Goal: Find specific page/section: Find specific page/section

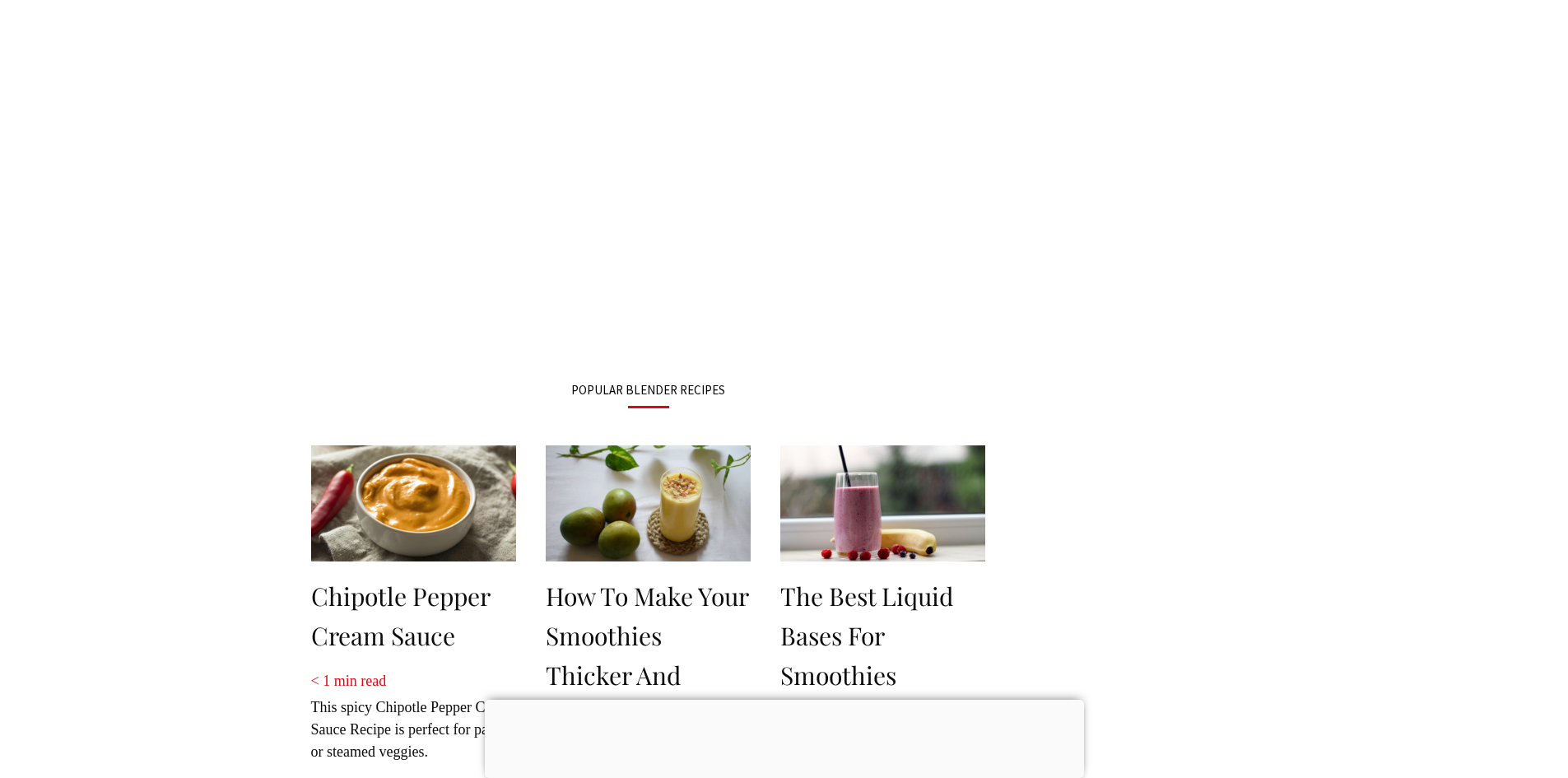
scroll to position [5, 0]
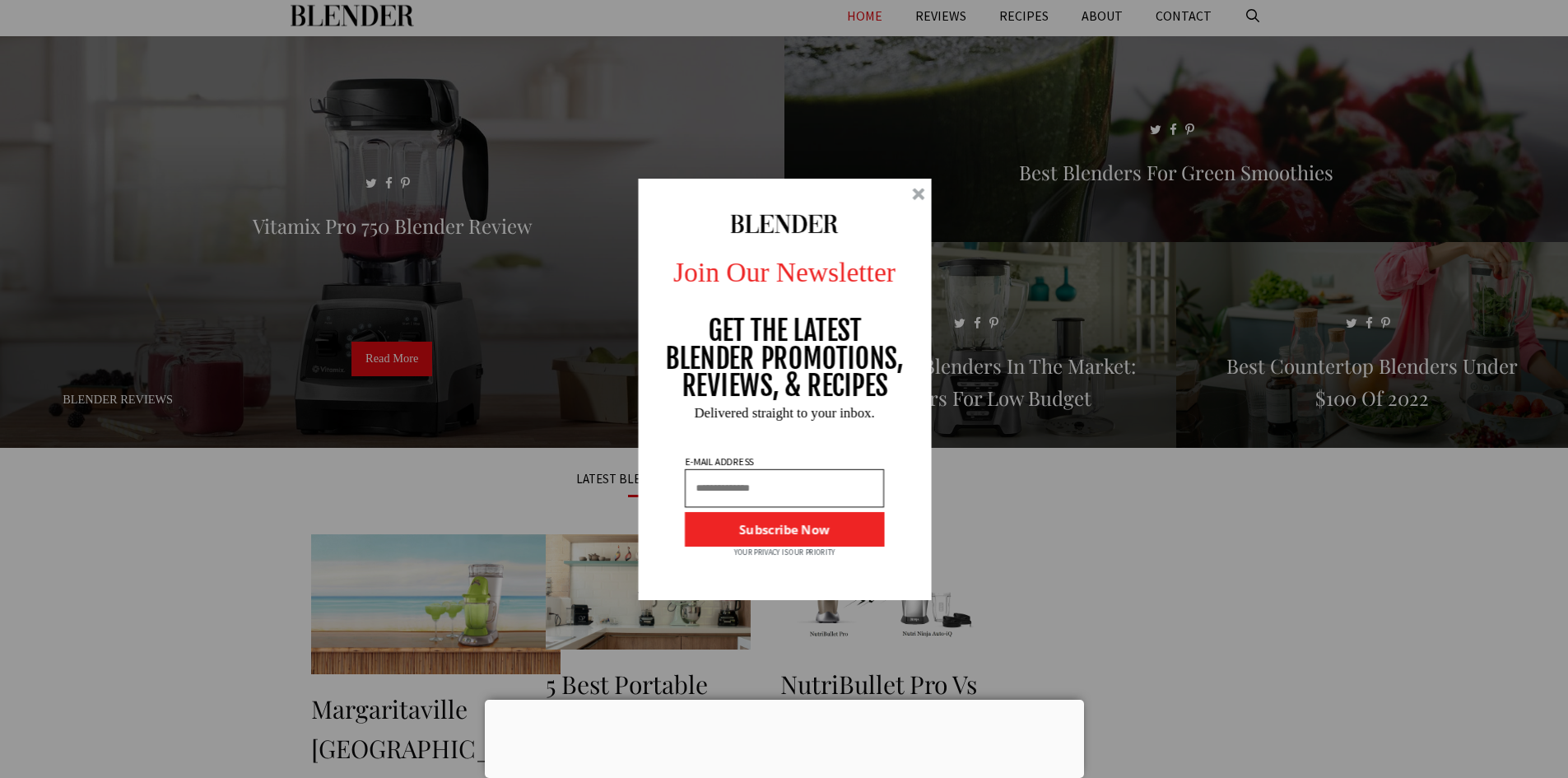
click at [1352, 20] on div "Join Our Newsletter GET THE LATEST BLENDER PROMOTIONS, REVIEWS, & RECIPES Subsc…" at bounding box center [784, 389] width 1568 height 778
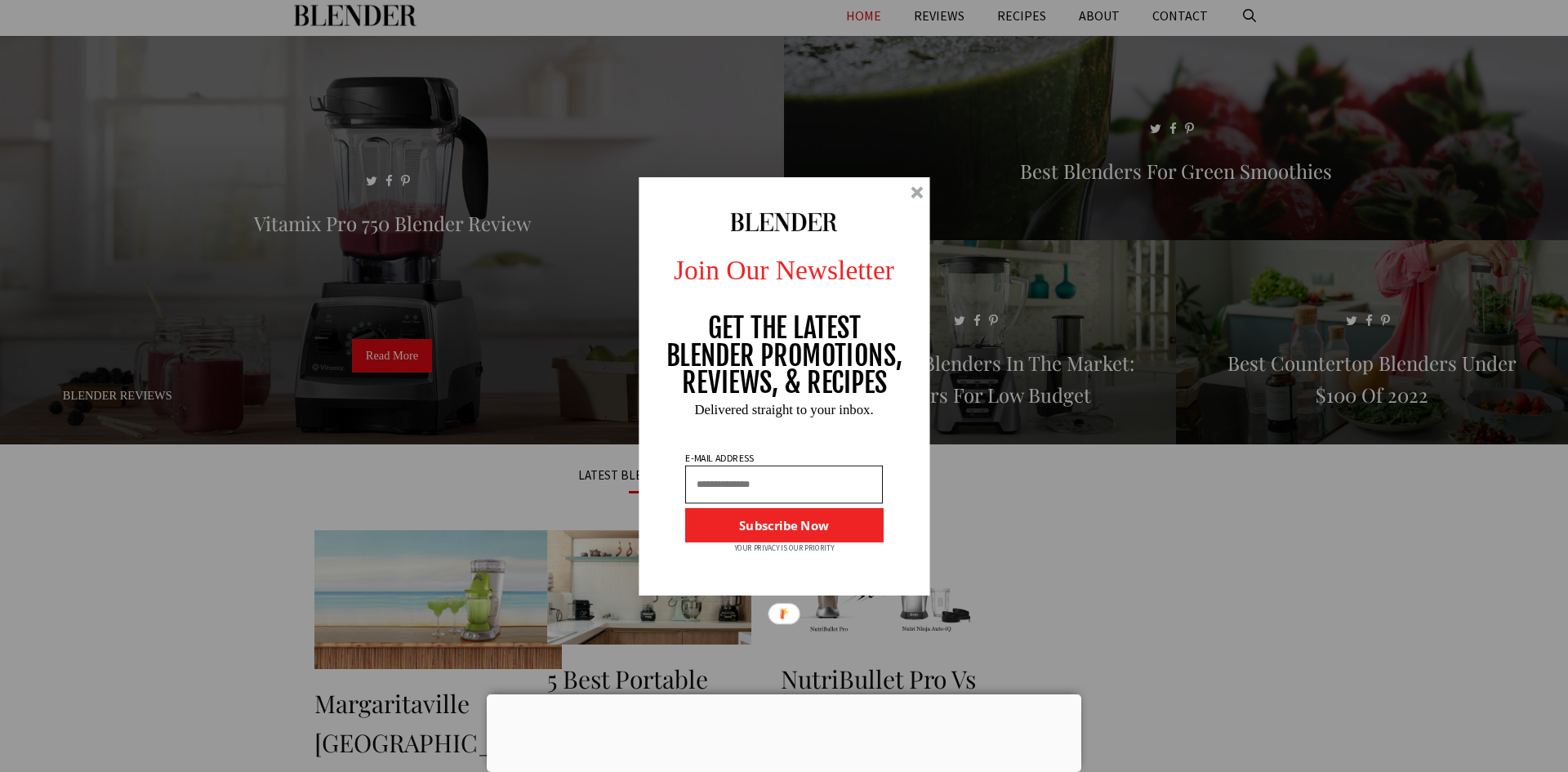
click at [915, 196] on div at bounding box center [917, 192] width 13 height 13
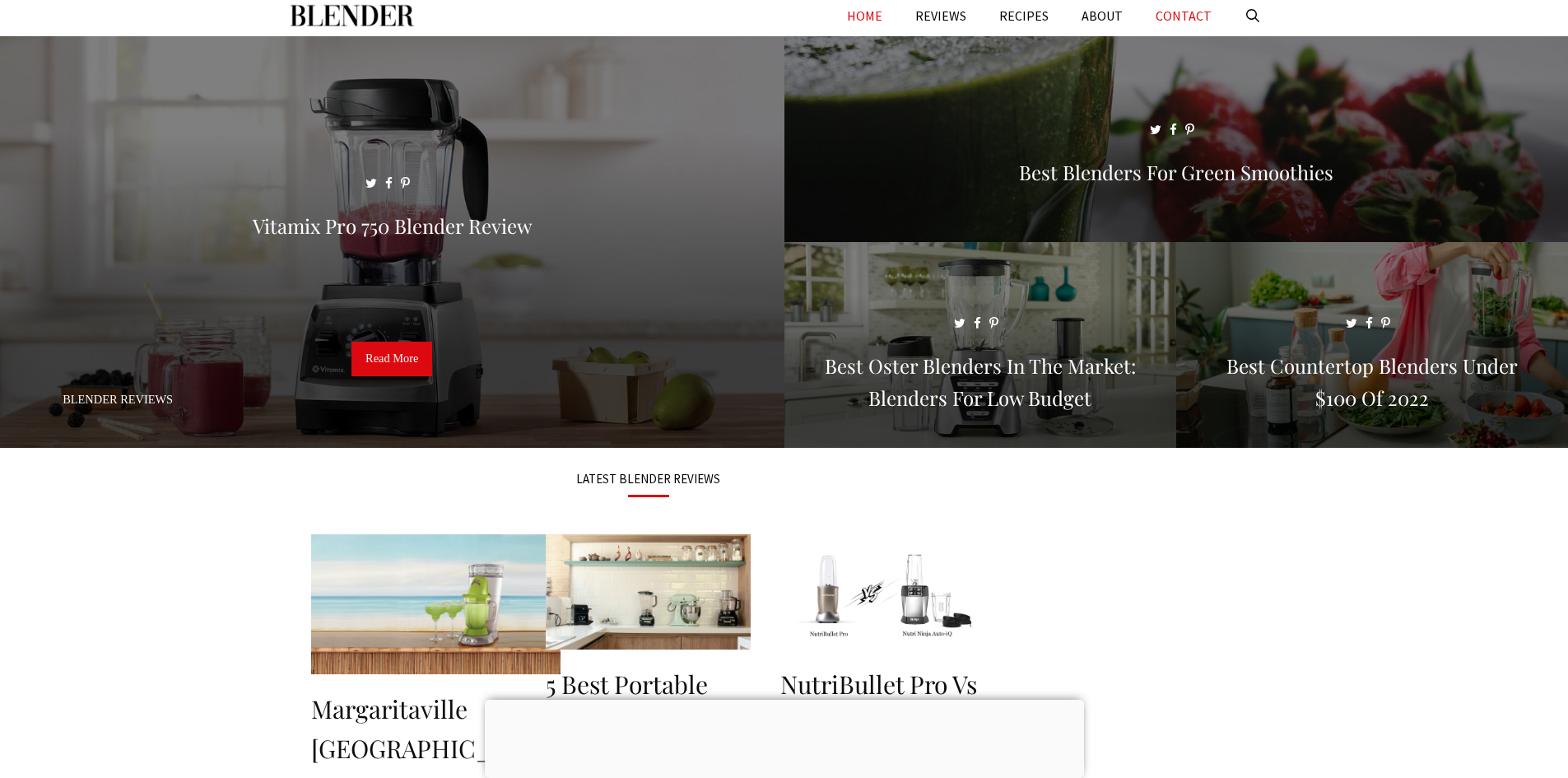
click at [1191, 20] on link "CONTACT" at bounding box center [1184, 15] width 89 height 42
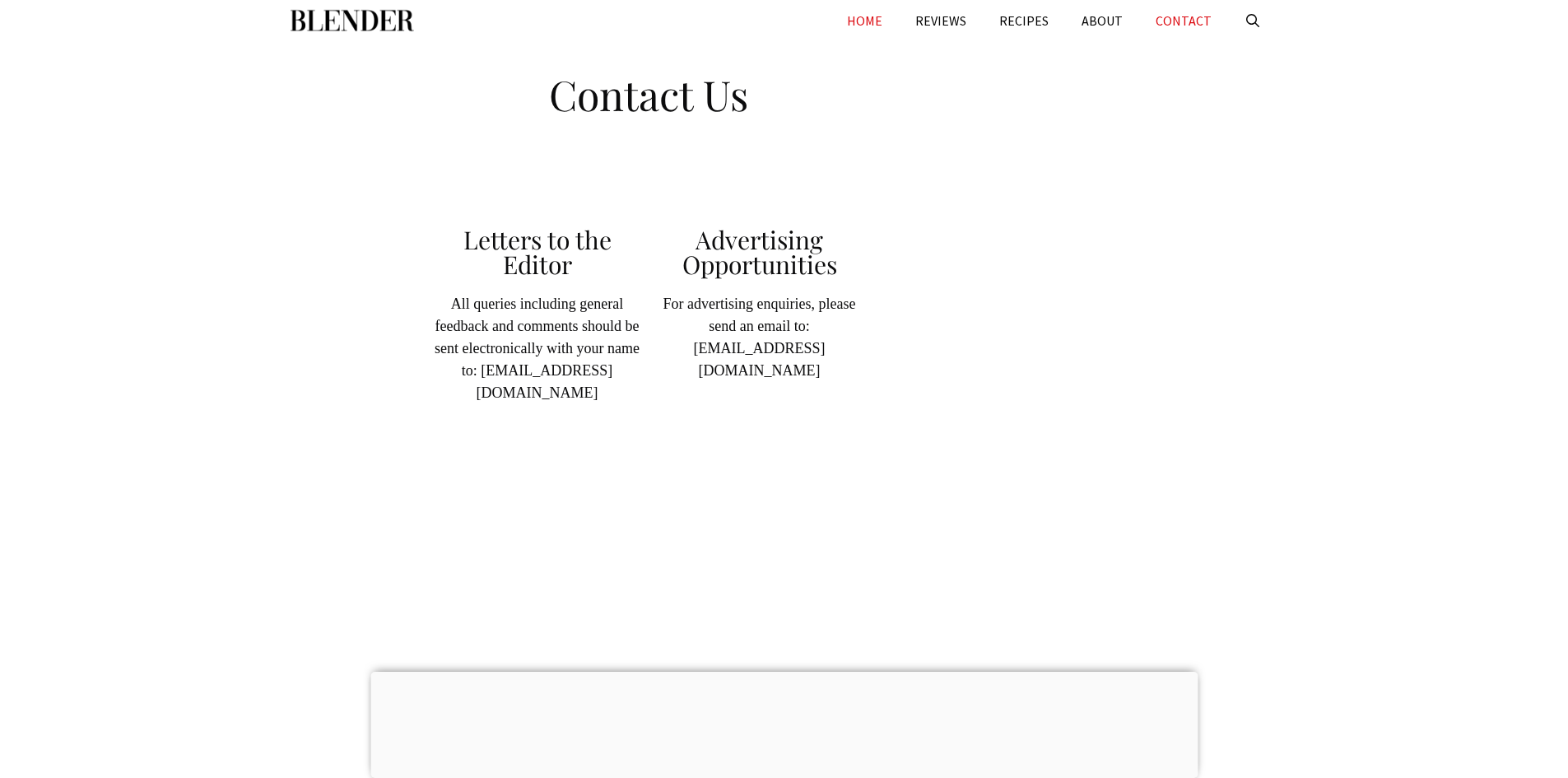
click at [884, 20] on link "HOME" at bounding box center [865, 20] width 69 height 42
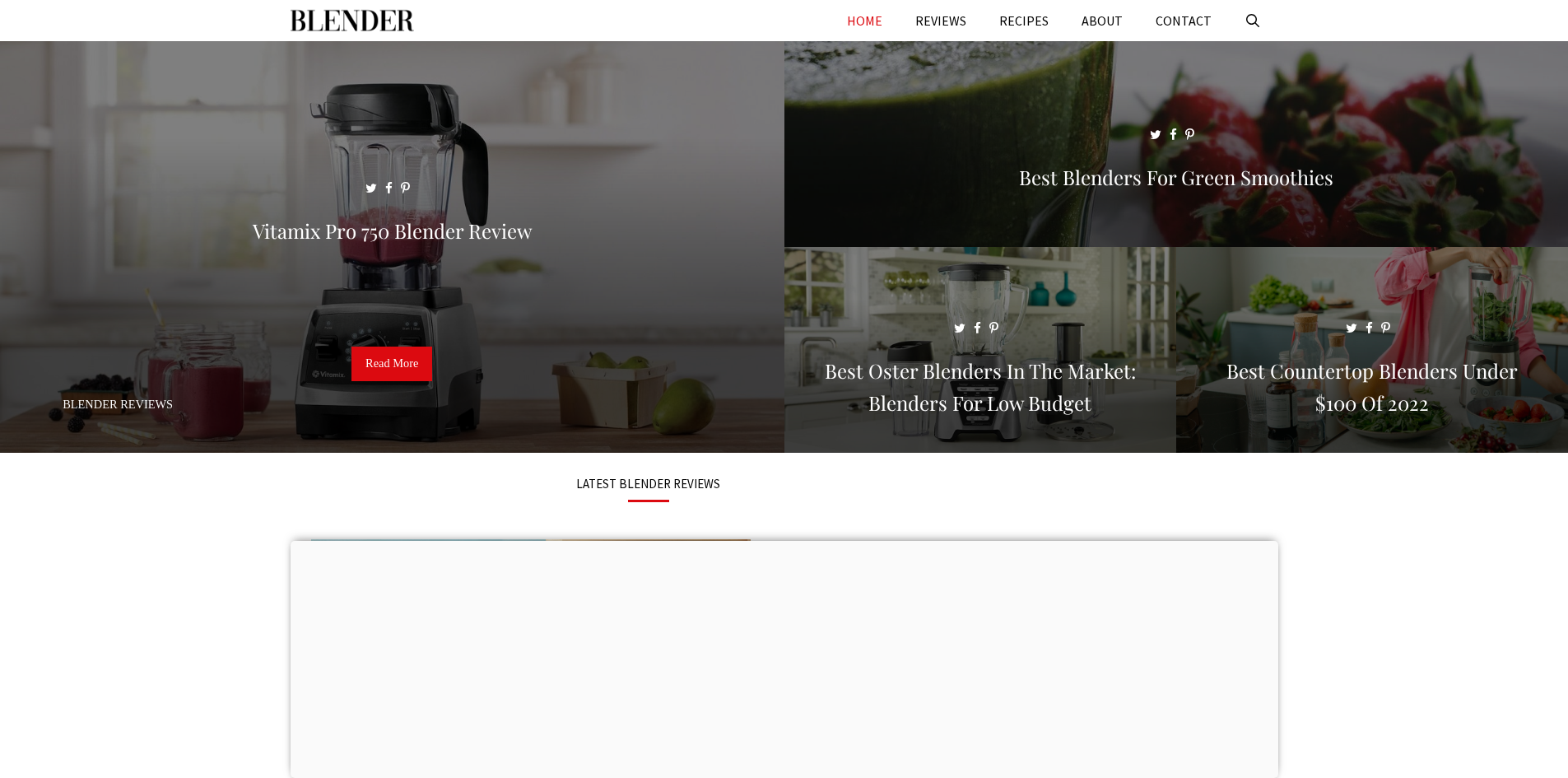
click at [378, 16] on img "Primary" at bounding box center [352, 20] width 124 height 42
